Goal: Navigation & Orientation: Find specific page/section

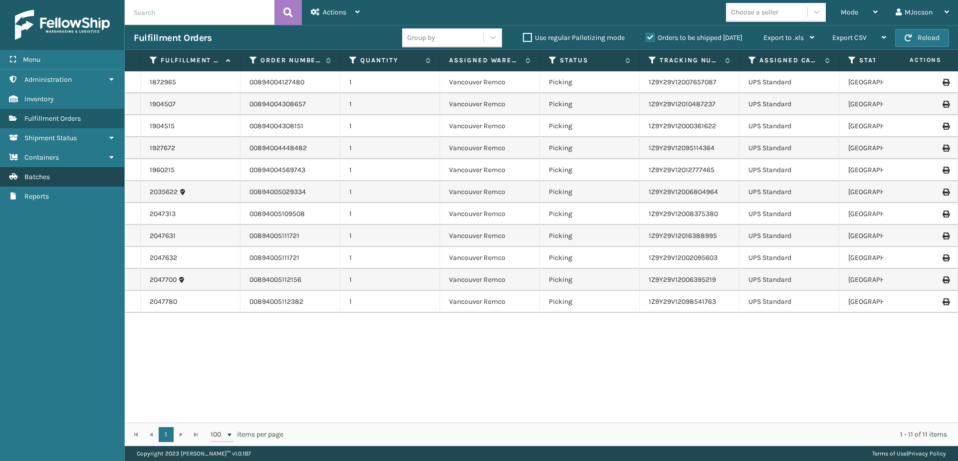
click at [39, 179] on span "Batches" at bounding box center [36, 177] width 25 height 8
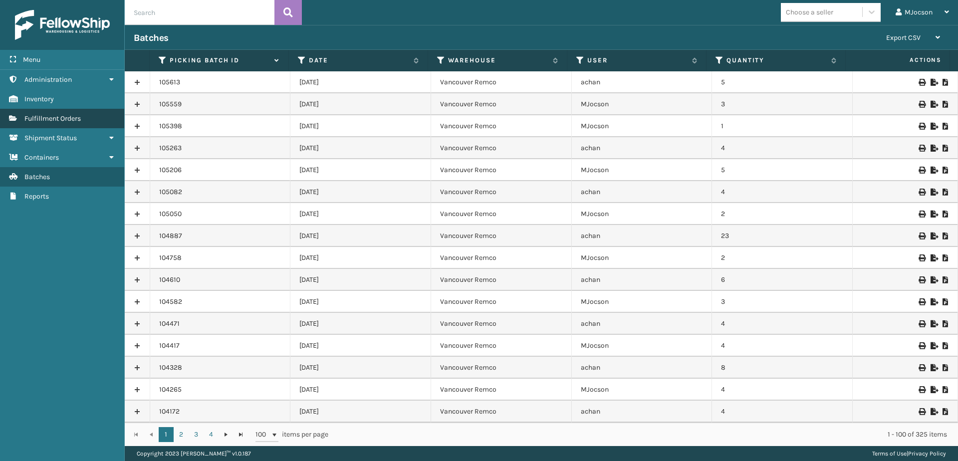
click at [60, 118] on span "Fulfillment Orders" at bounding box center [52, 118] width 56 height 8
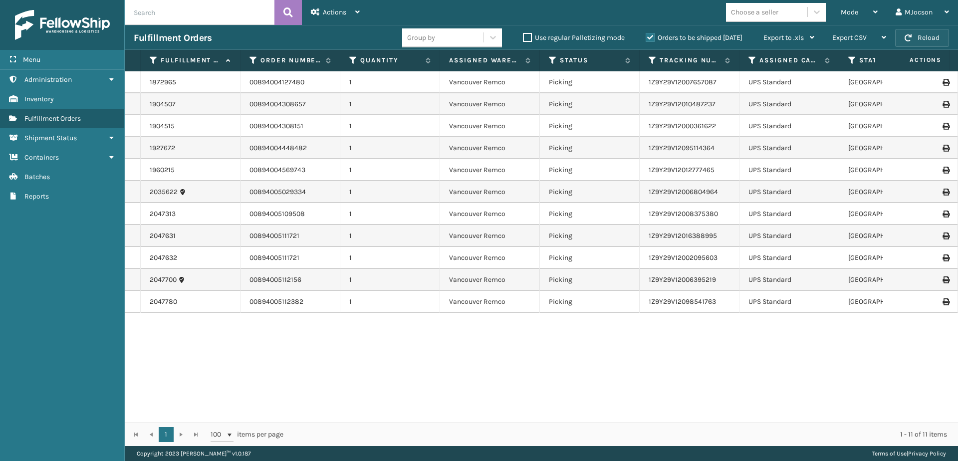
click at [908, 37] on span "button" at bounding box center [908, 37] width 7 height 7
